Goal: Information Seeking & Learning: Learn about a topic

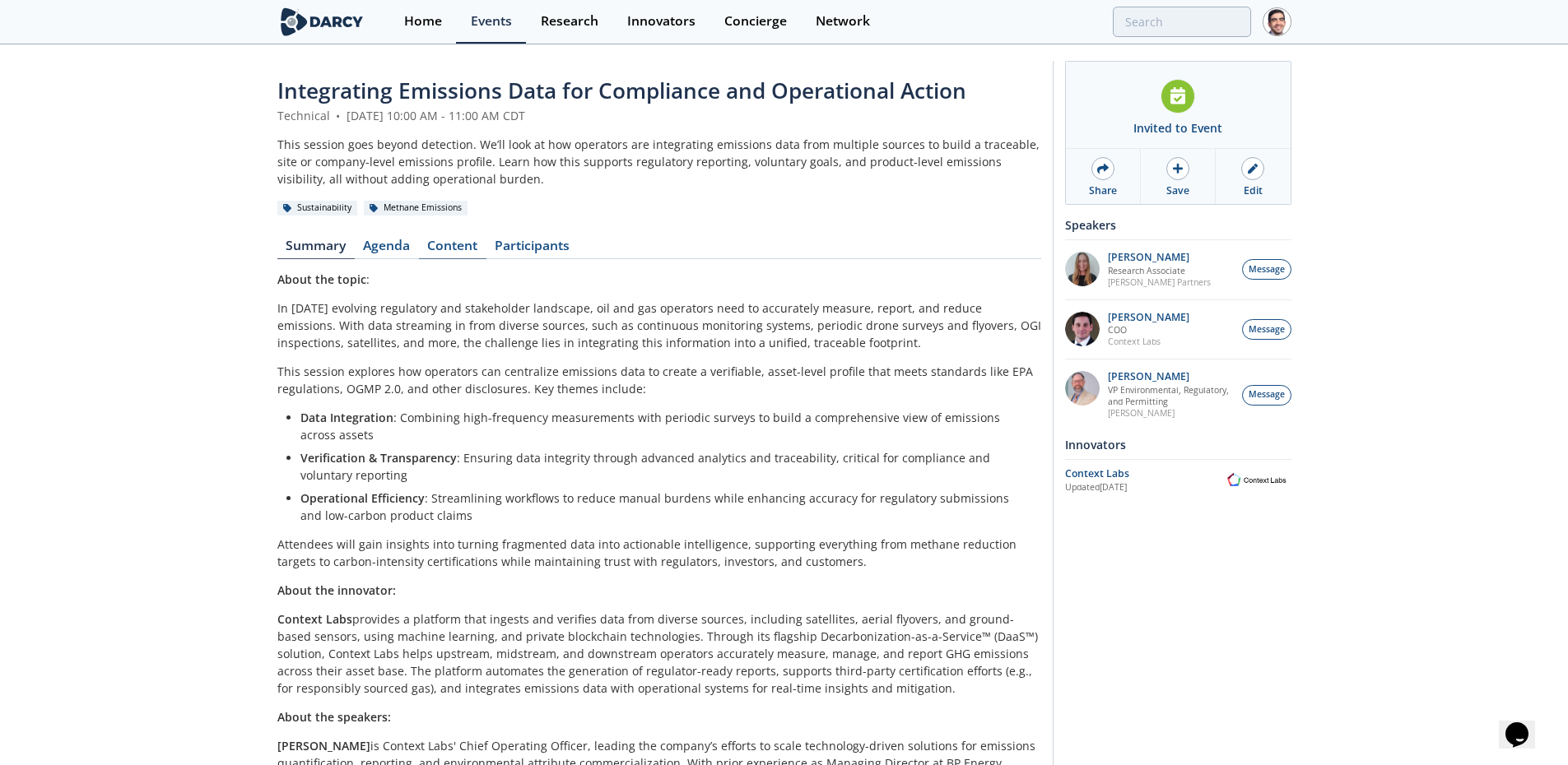
click at [429, 246] on link "Content" at bounding box center [452, 249] width 67 height 20
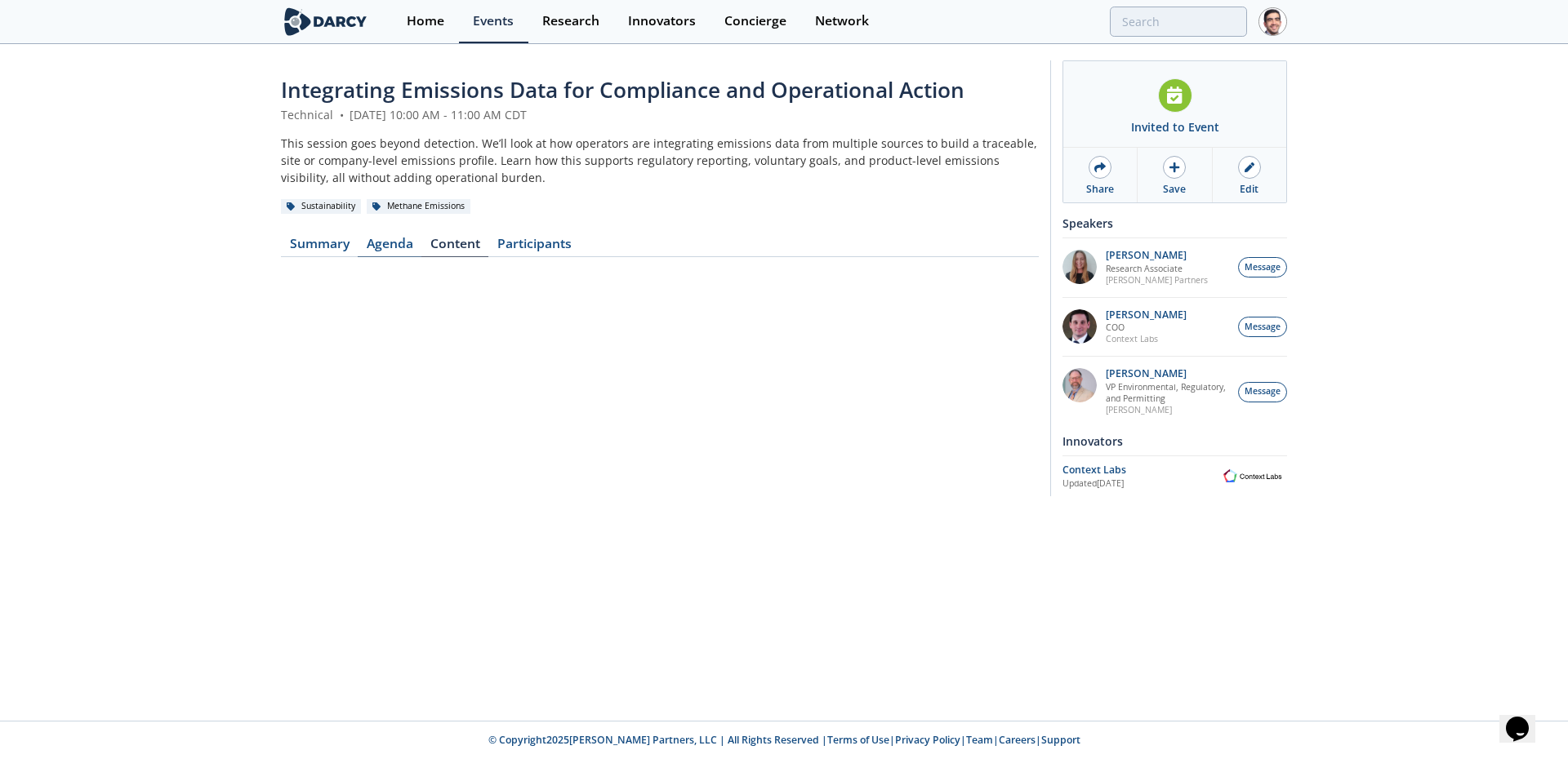
click at [400, 244] on link "Agenda" at bounding box center [390, 247] width 64 height 20
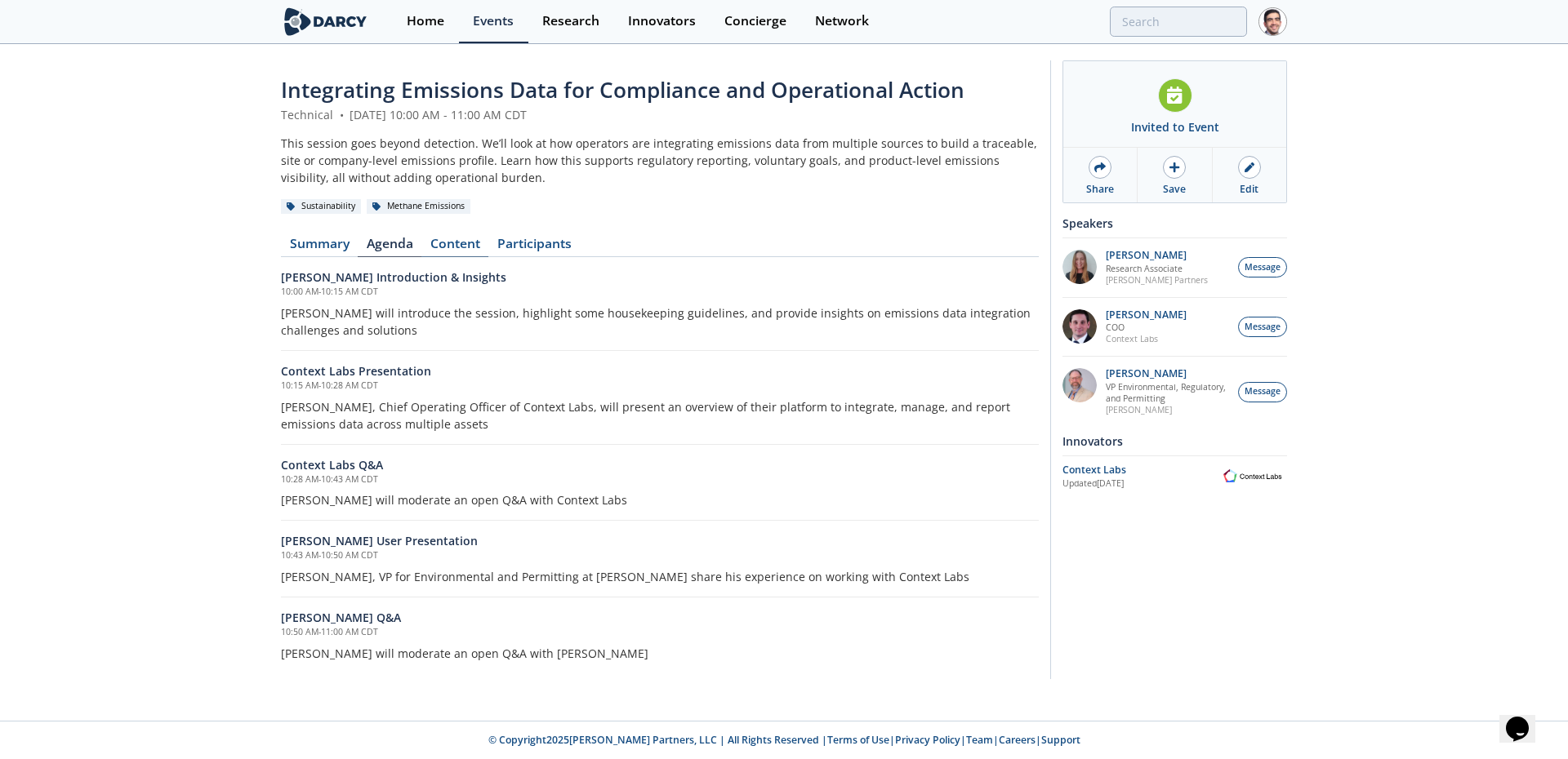
click at [456, 254] on link "Content" at bounding box center [455, 247] width 67 height 20
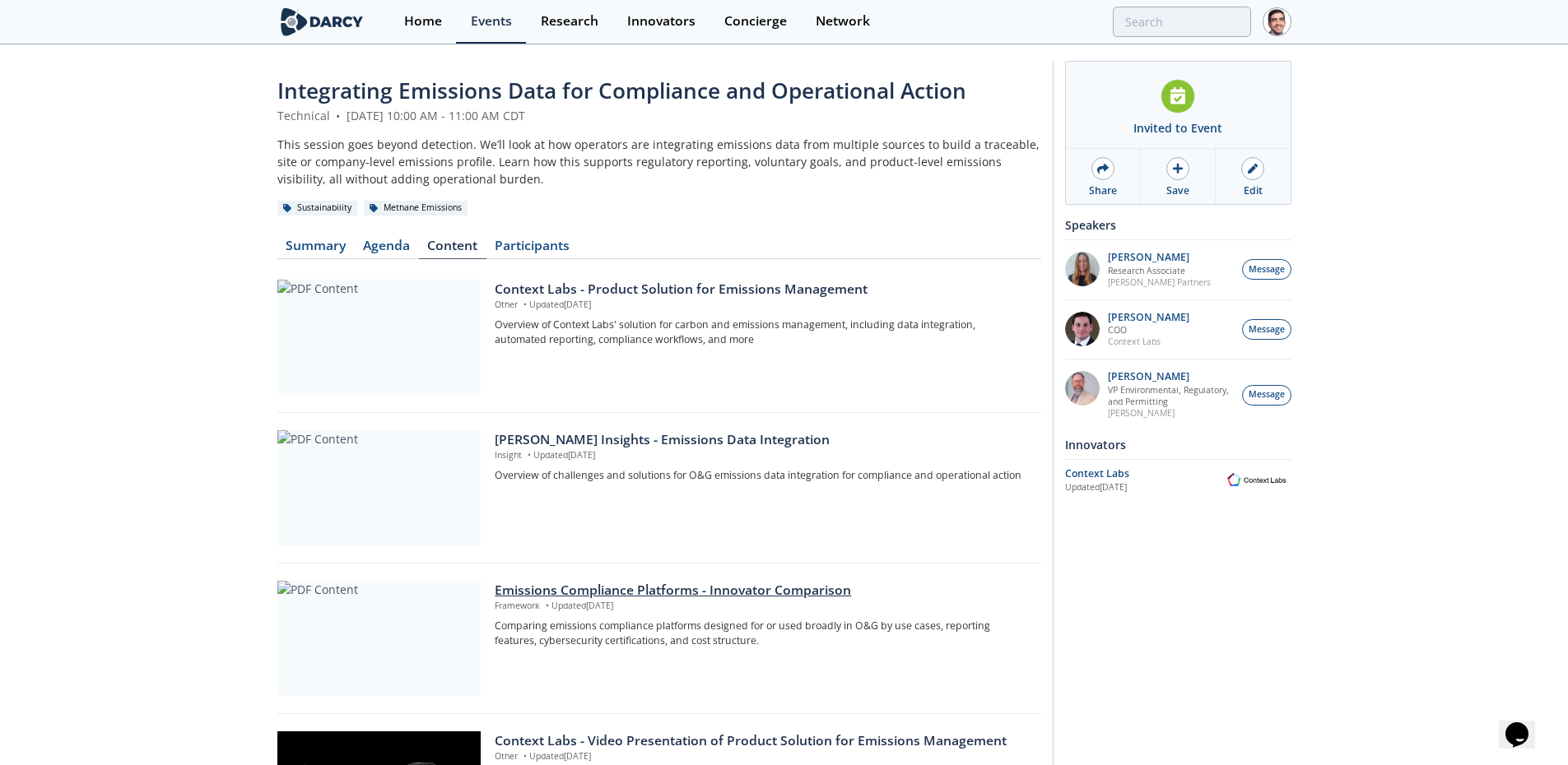
click at [607, 591] on div "Emissions Compliance Platforms - Innovator Comparison" at bounding box center [761, 591] width 534 height 20
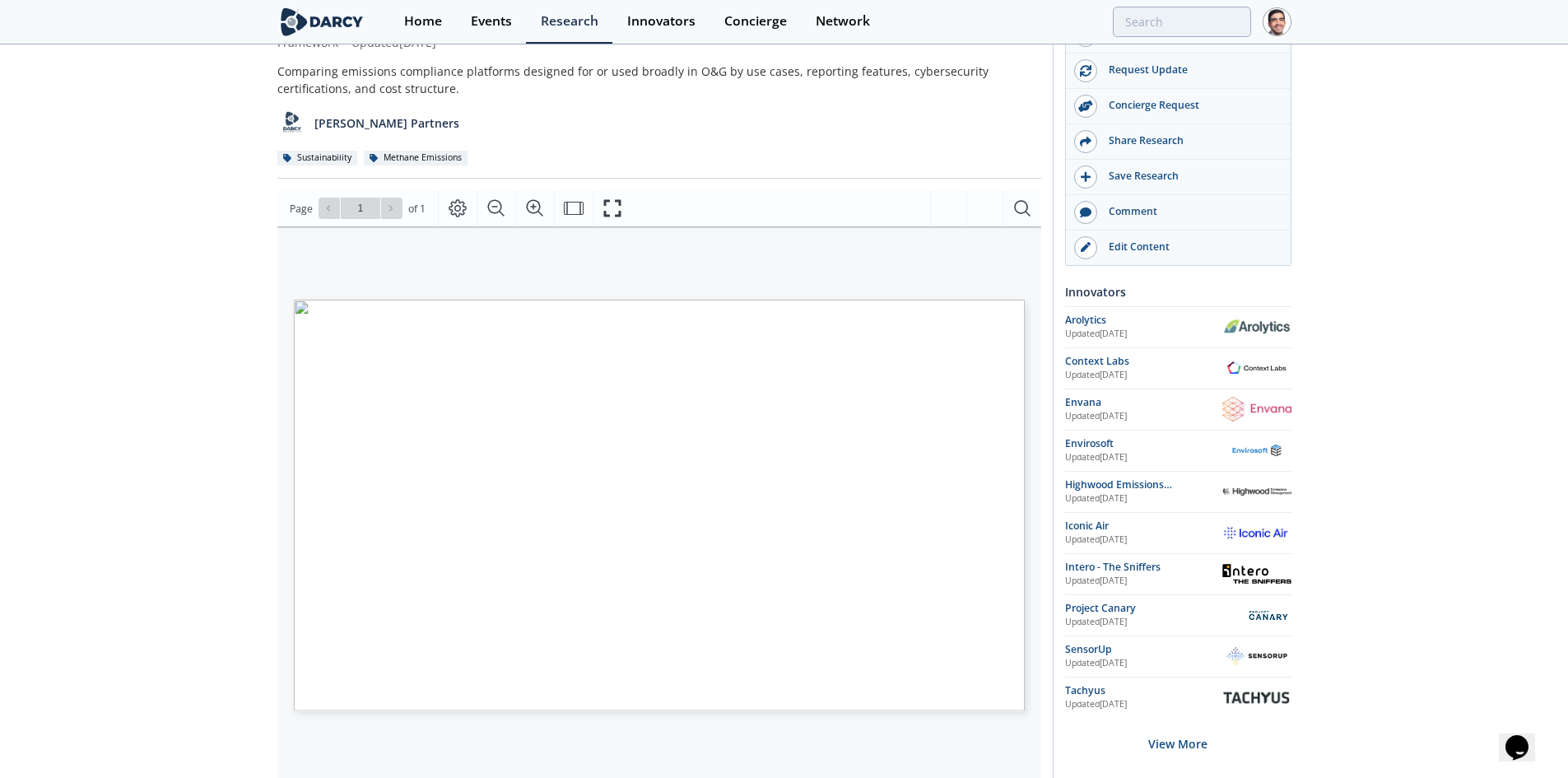
scroll to position [165, 0]
